Goal: Check status

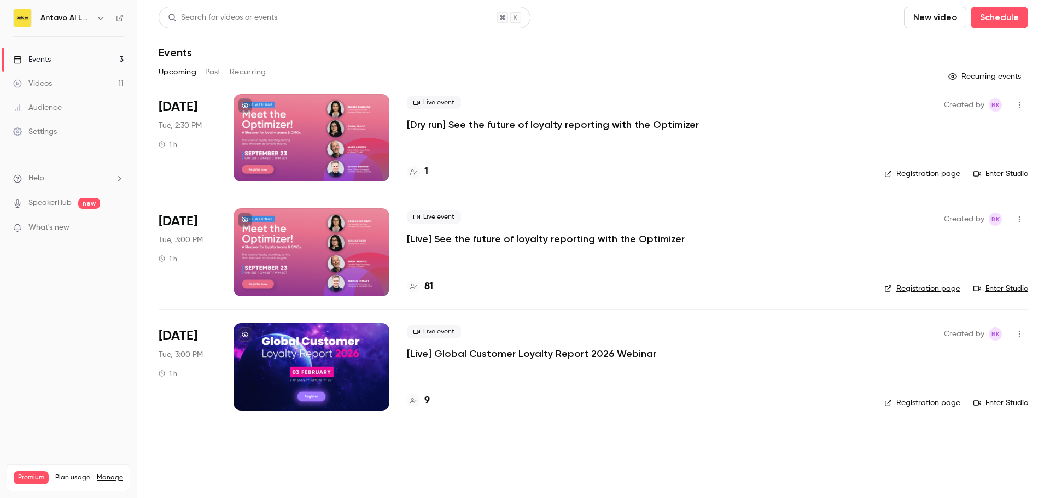
click at [211, 75] on button "Past" at bounding box center [213, 72] width 16 height 18
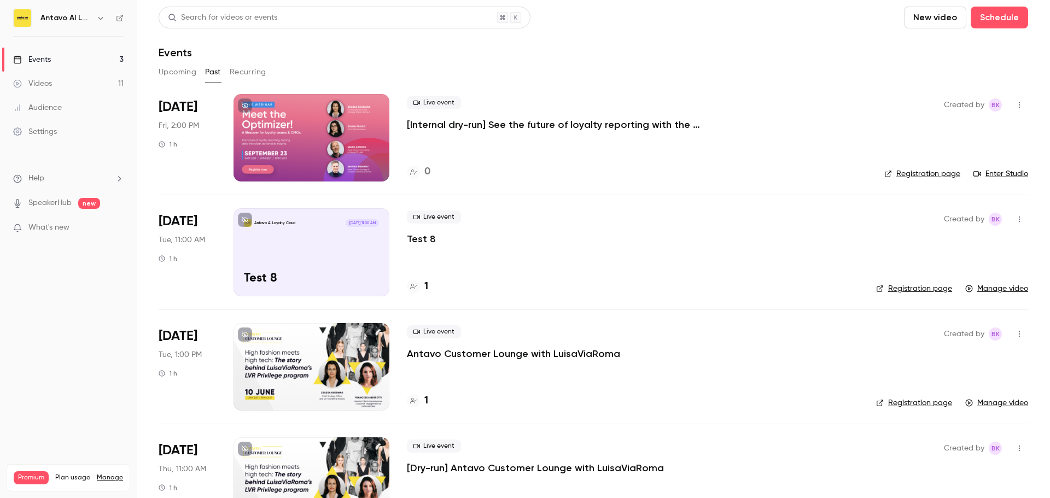
click at [170, 69] on button "Upcoming" at bounding box center [178, 72] width 38 height 18
